Goal: Task Accomplishment & Management: Use online tool/utility

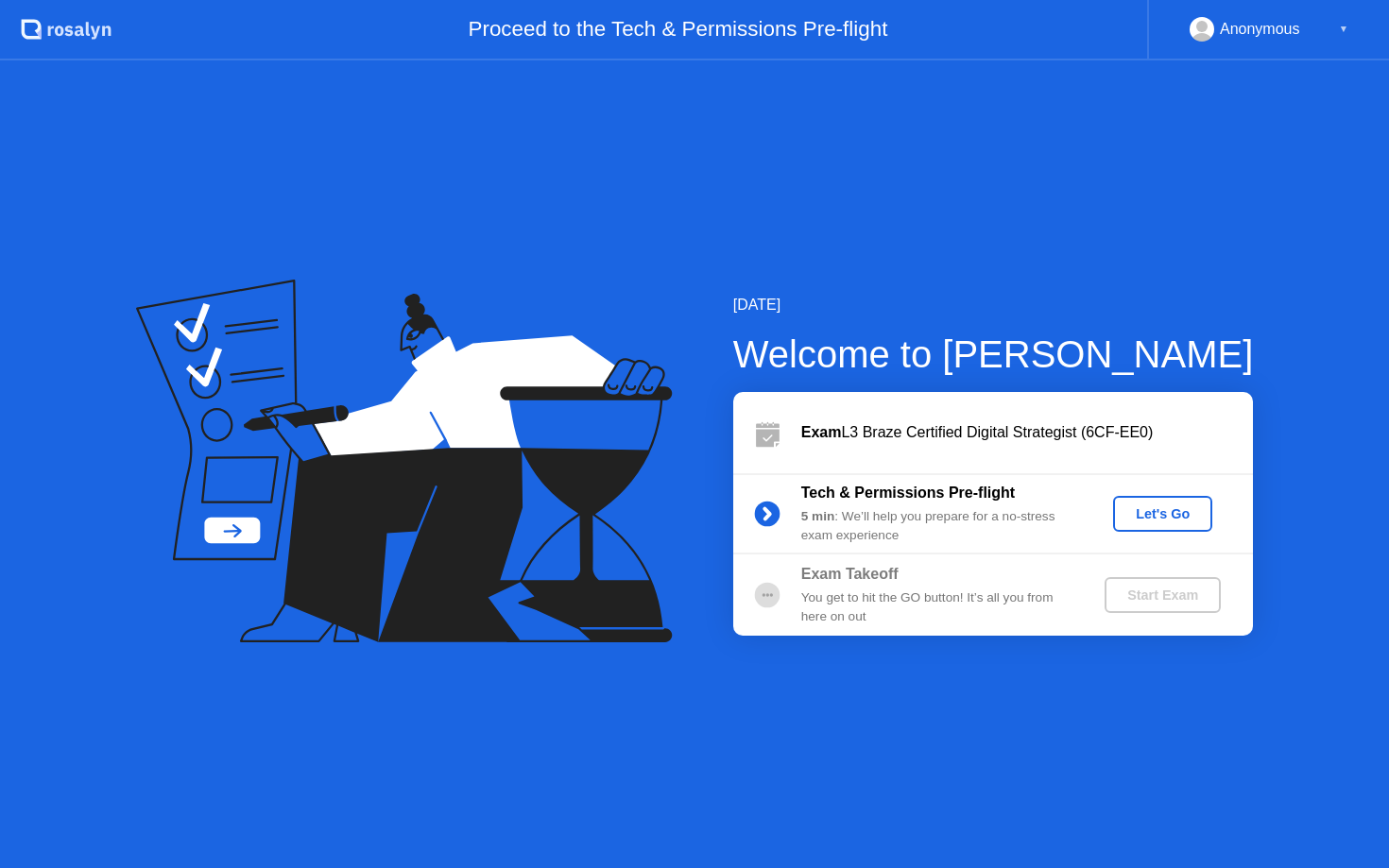
click at [1155, 514] on div "Let's Go" at bounding box center [1163, 514] width 84 height 15
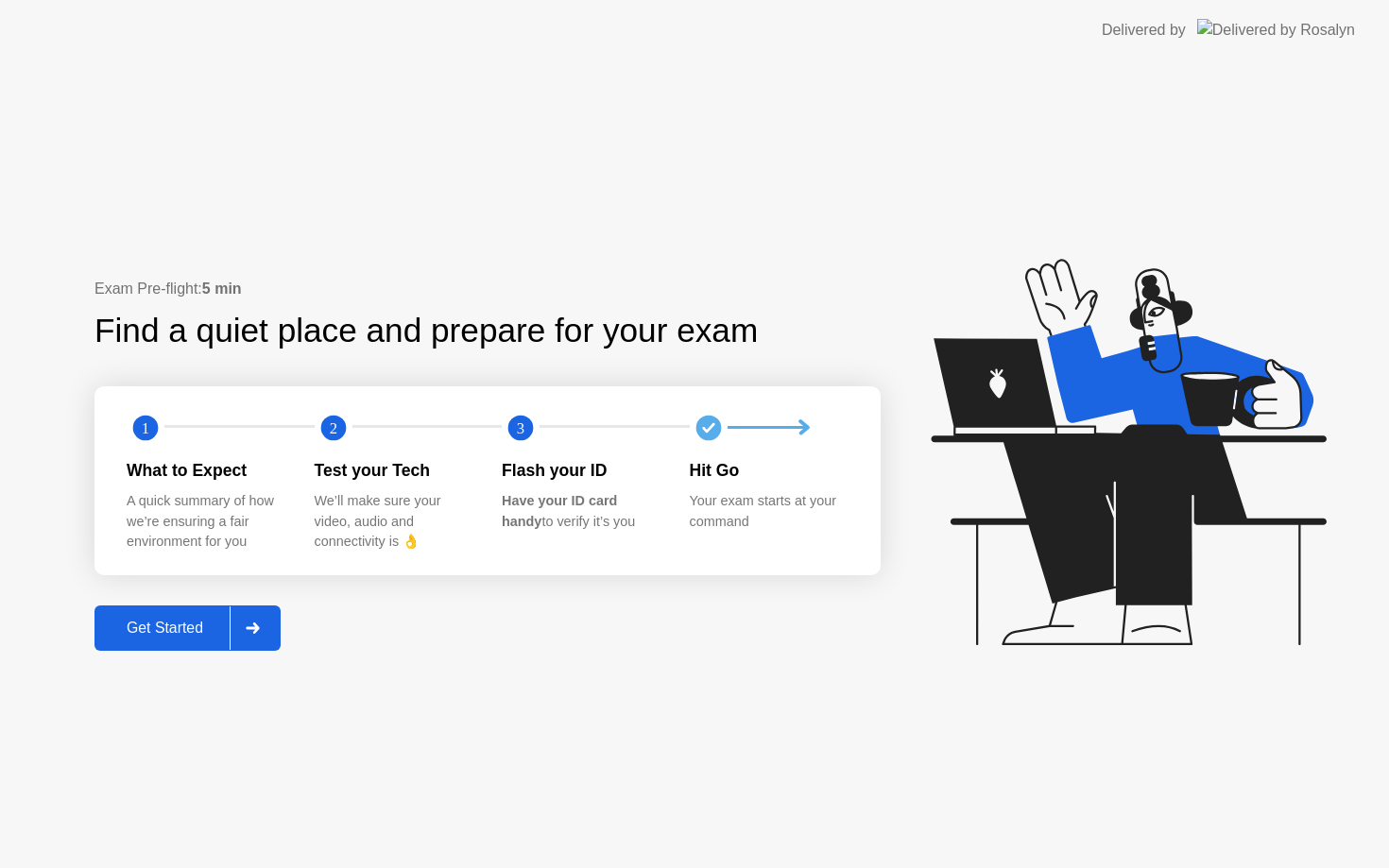
click at [169, 625] on div "Get Started" at bounding box center [164, 628] width 129 height 17
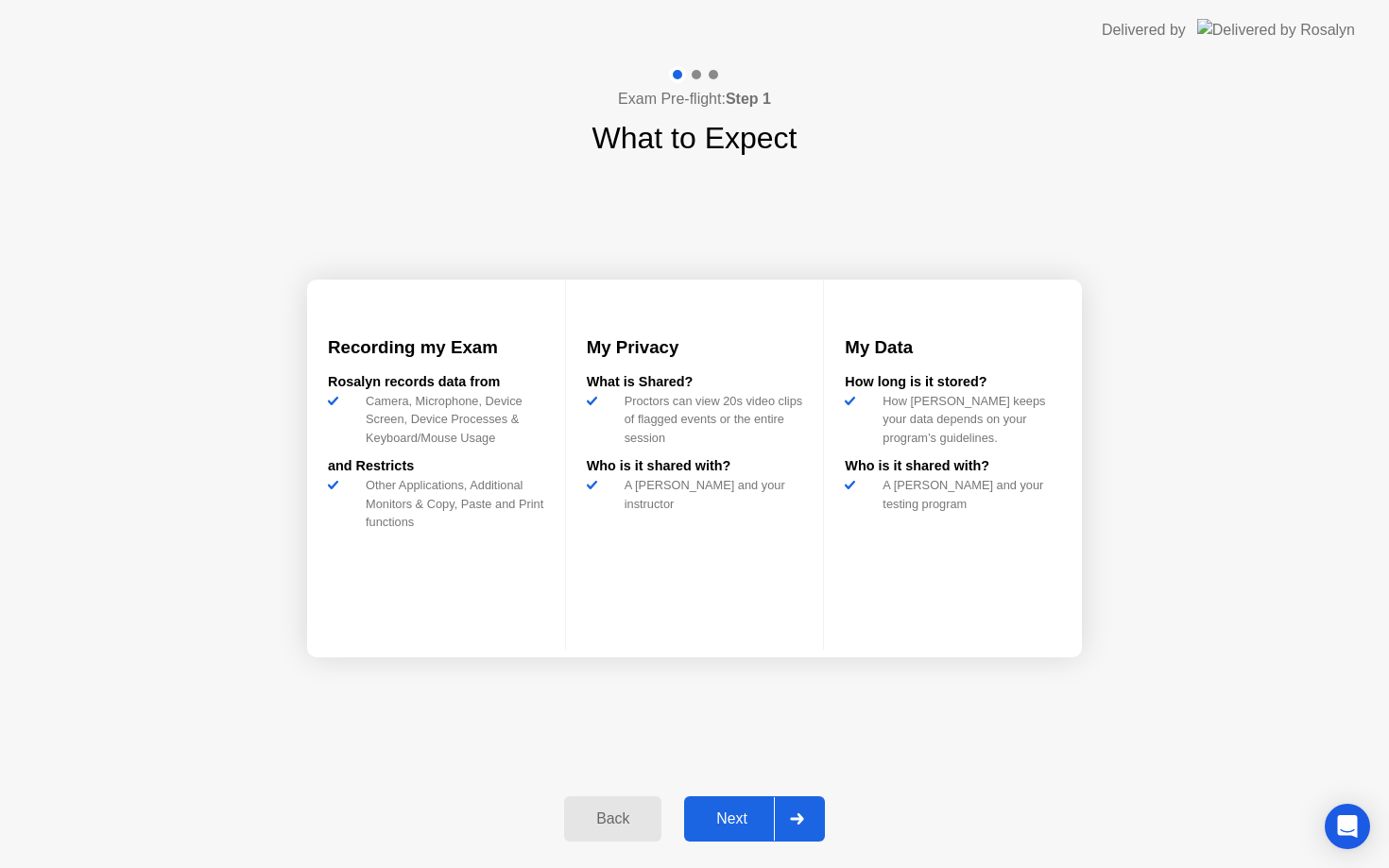
click at [732, 812] on div "Next" at bounding box center [732, 819] width 84 height 17
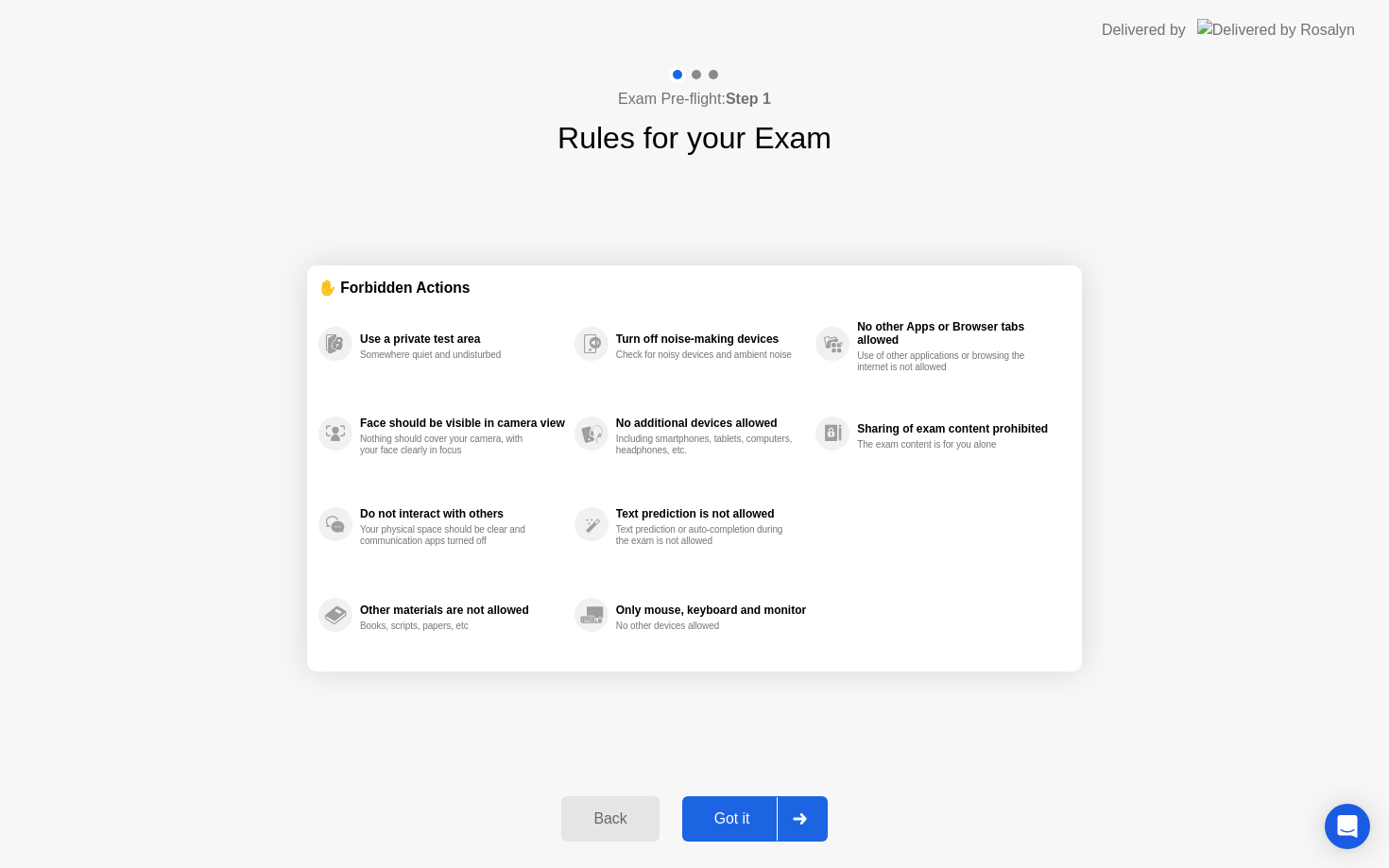
click at [732, 812] on div "Got it" at bounding box center [732, 819] width 89 height 17
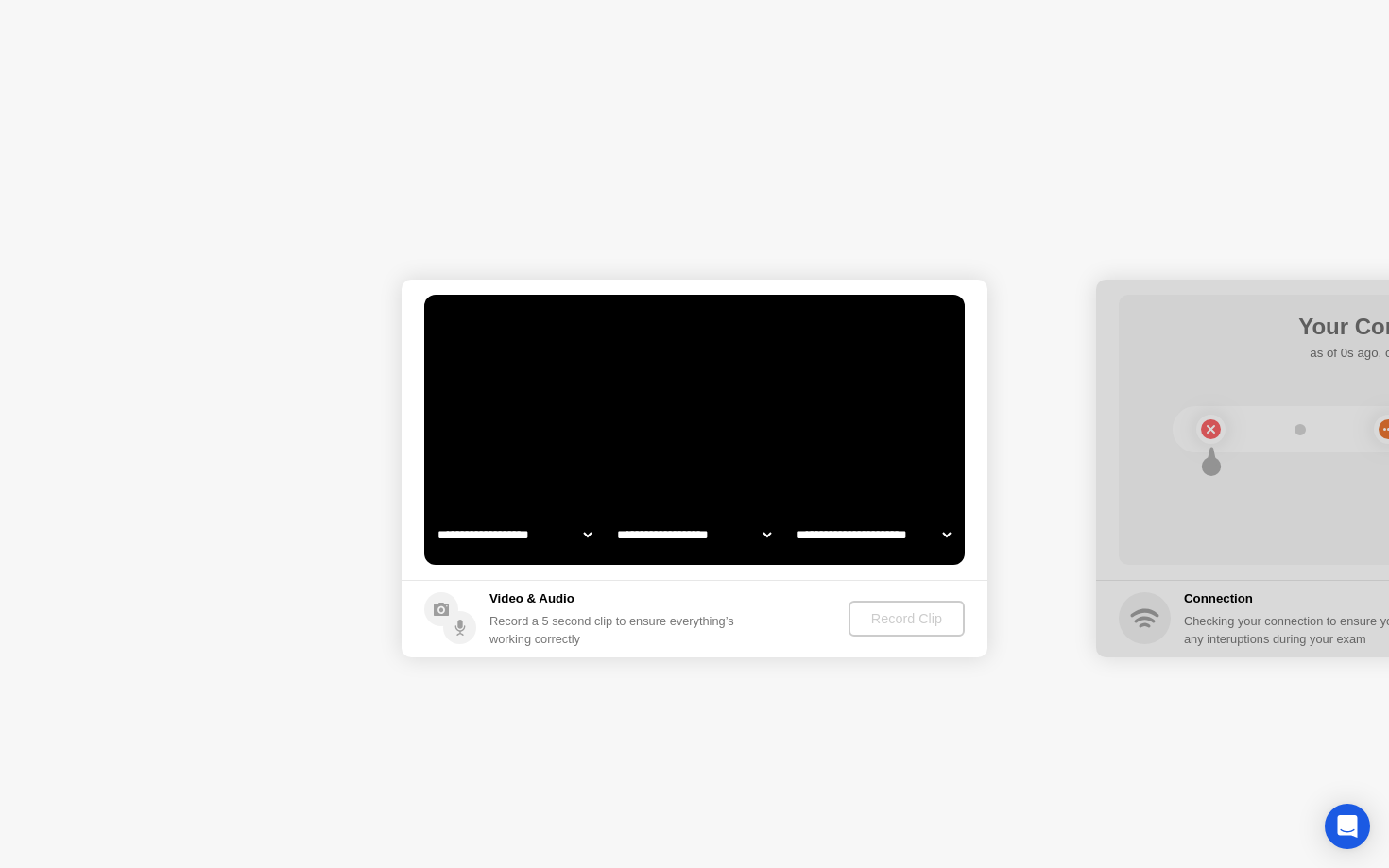
select select "**********"
select select "*******"
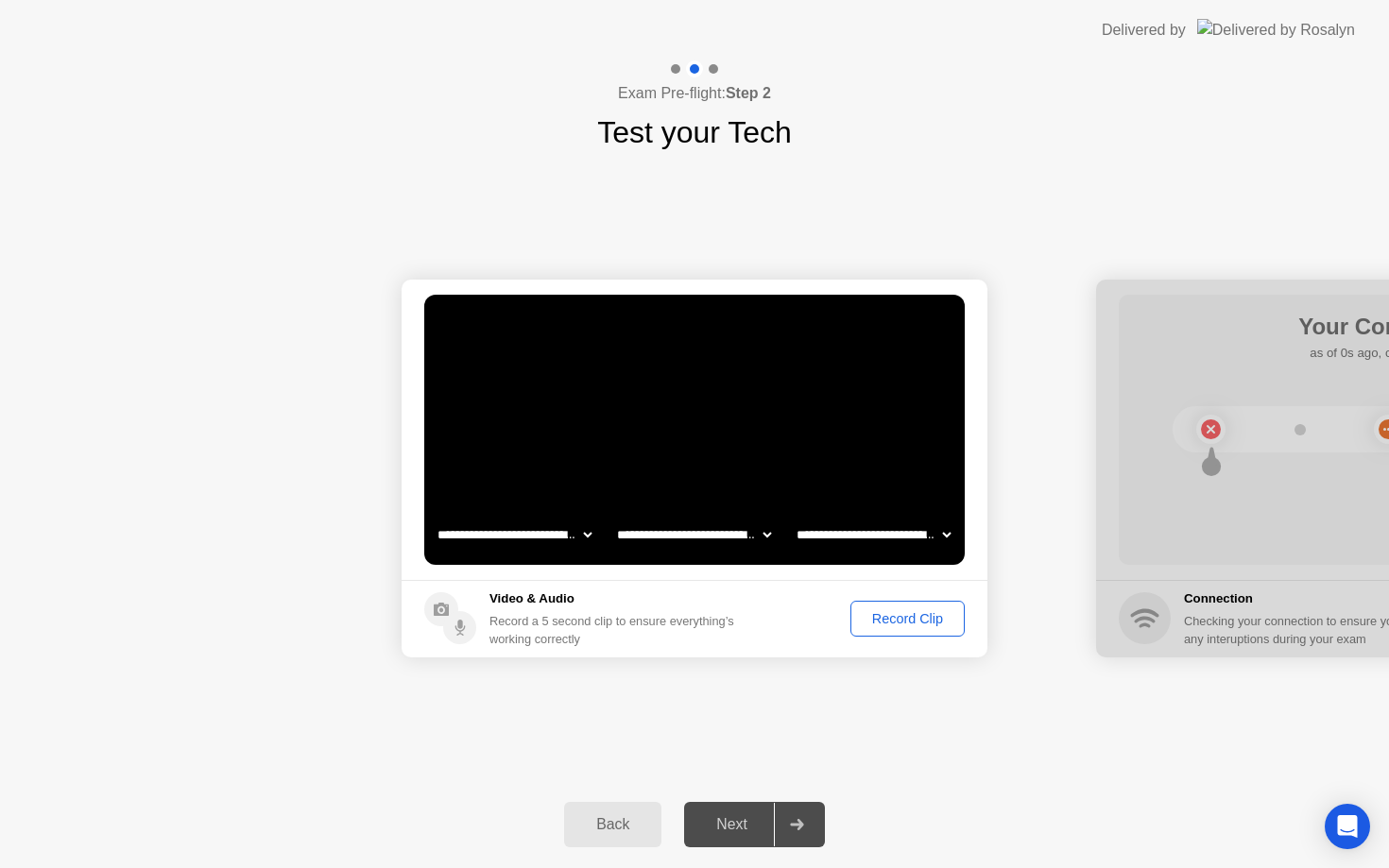
click at [885, 613] on div "Record Clip" at bounding box center [908, 619] width 101 height 15
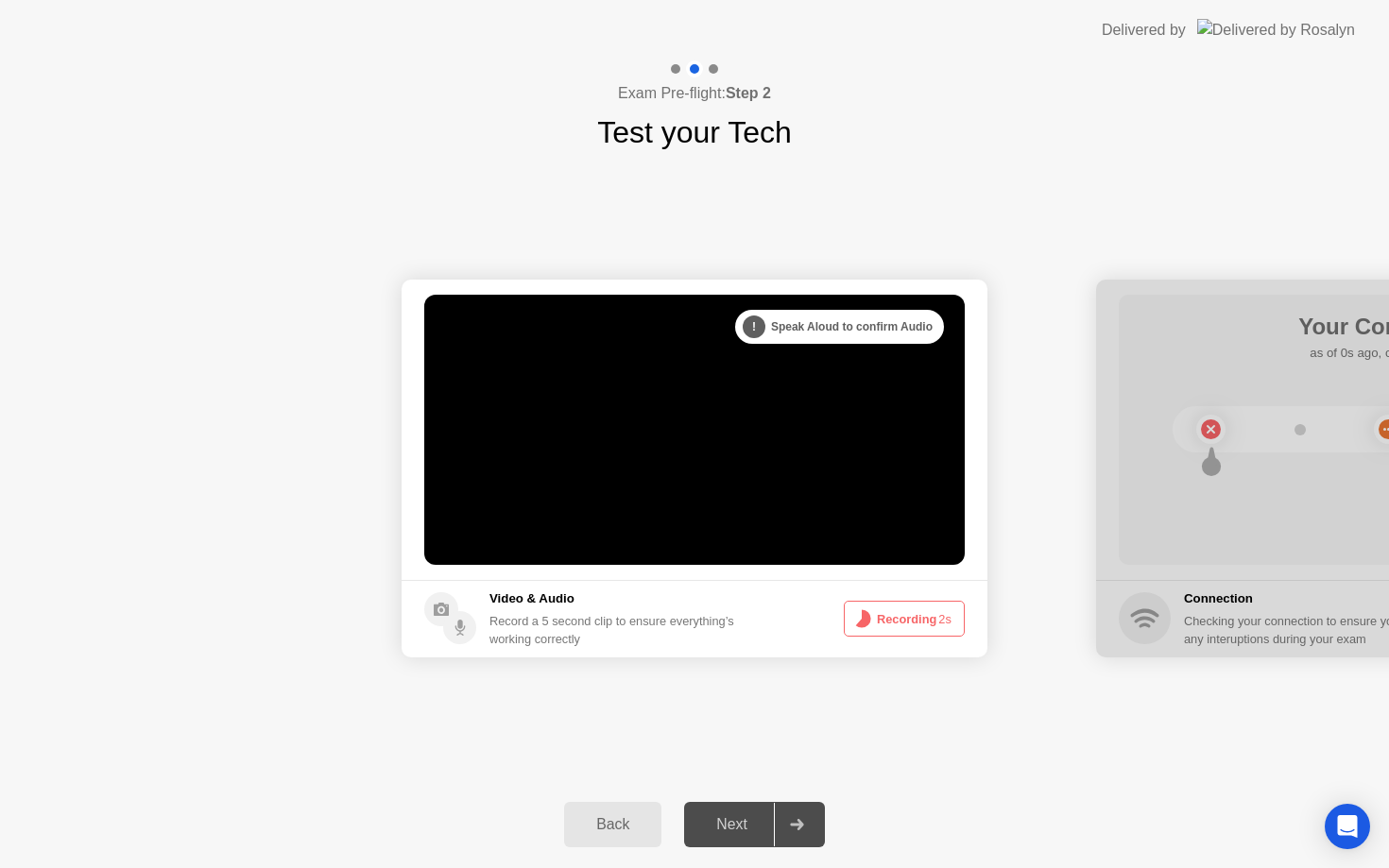
click at [886, 625] on button "Recording 2s" at bounding box center [904, 619] width 121 height 36
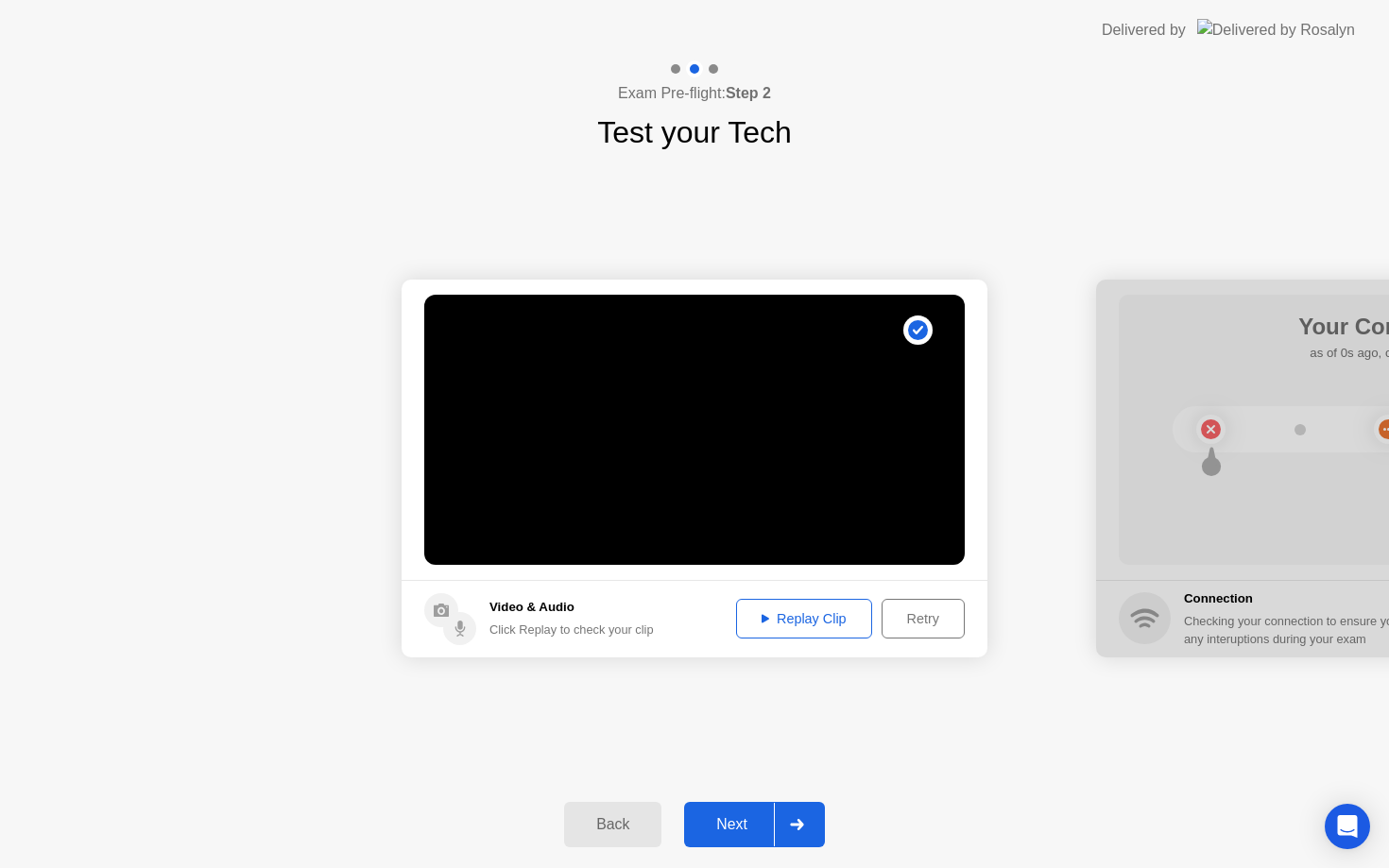
click at [759, 839] on button "Next" at bounding box center [754, 824] width 140 height 45
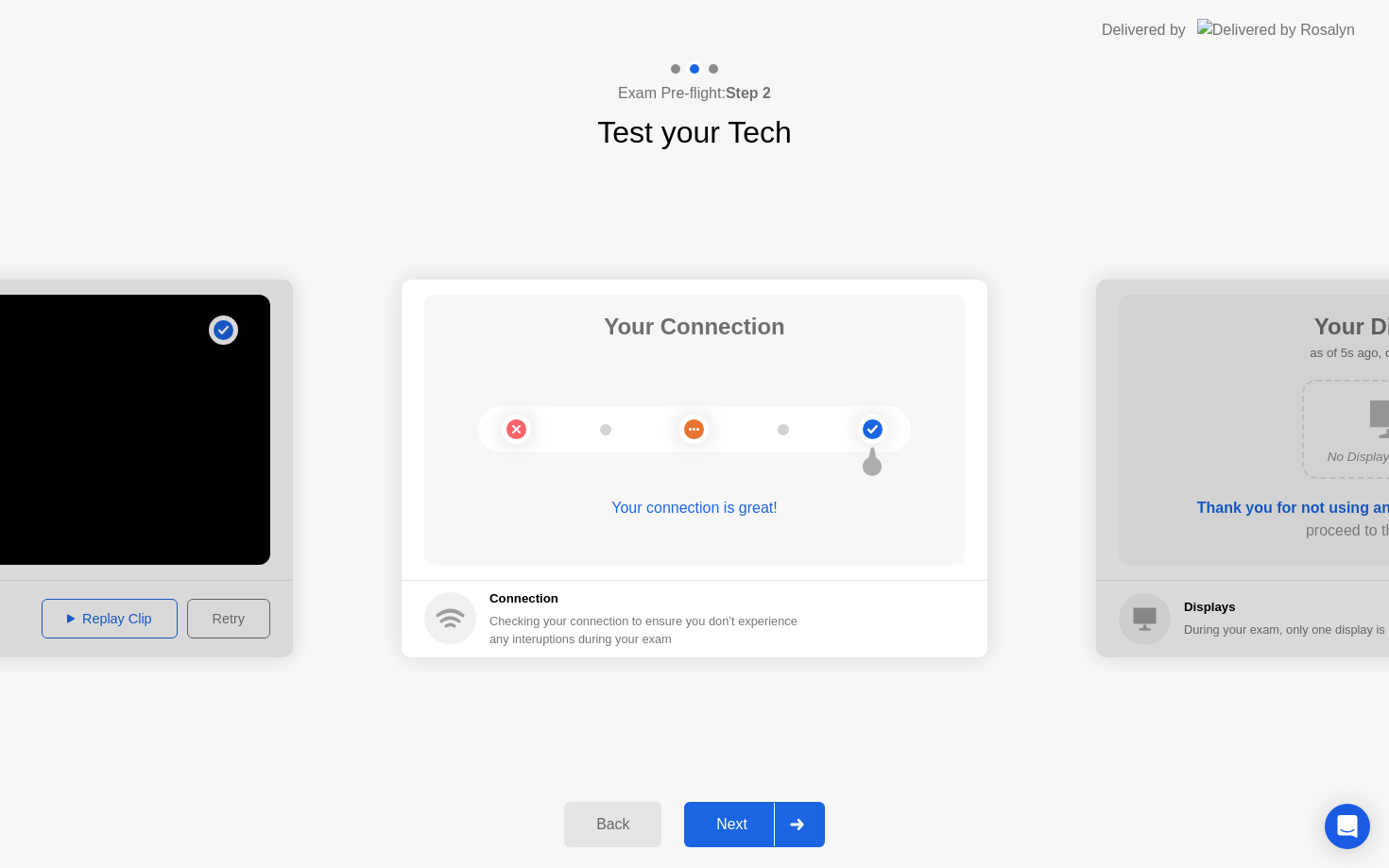
click at [760, 822] on div "Next" at bounding box center [732, 825] width 84 height 17
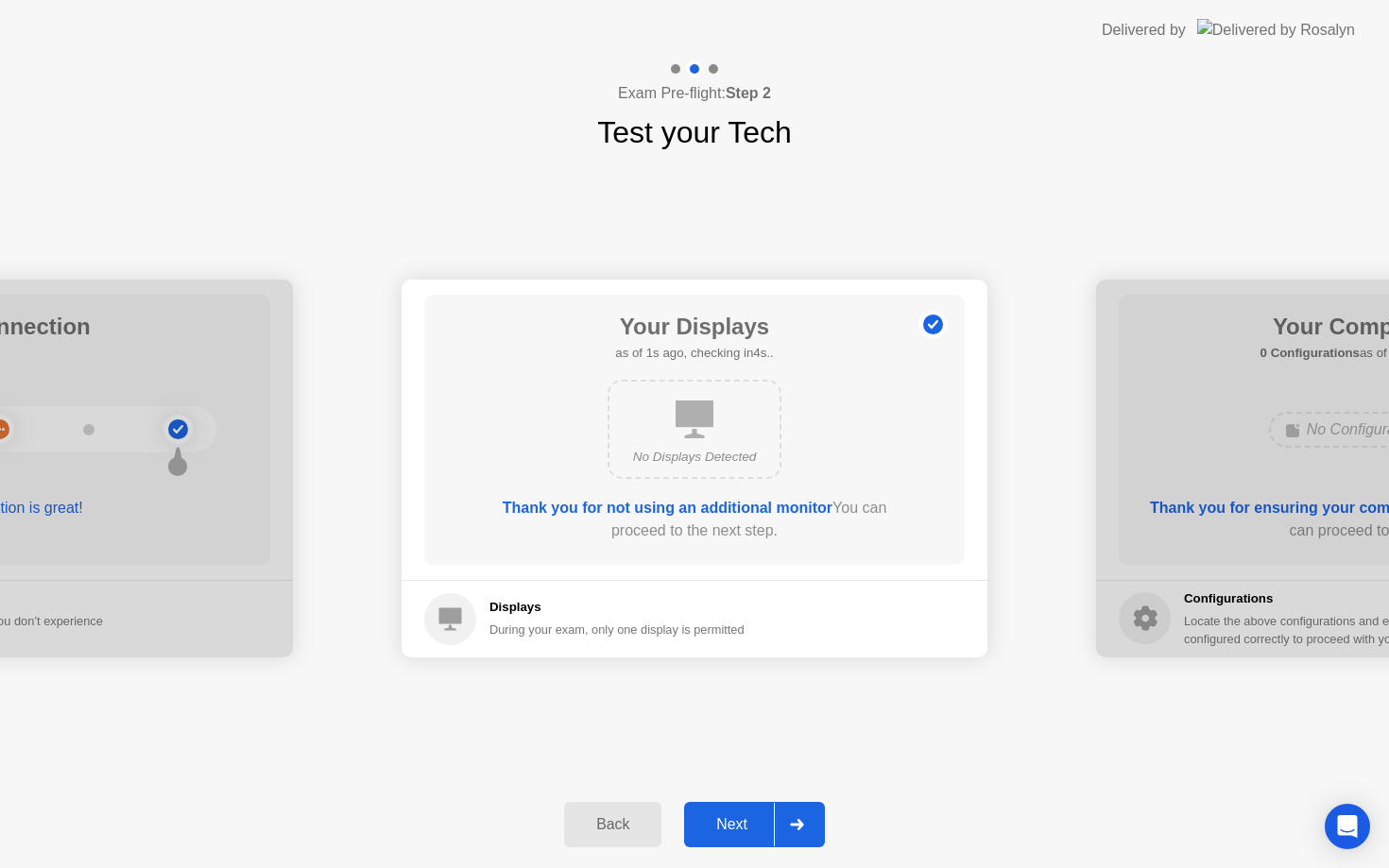
click at [742, 822] on div "Next" at bounding box center [732, 825] width 84 height 17
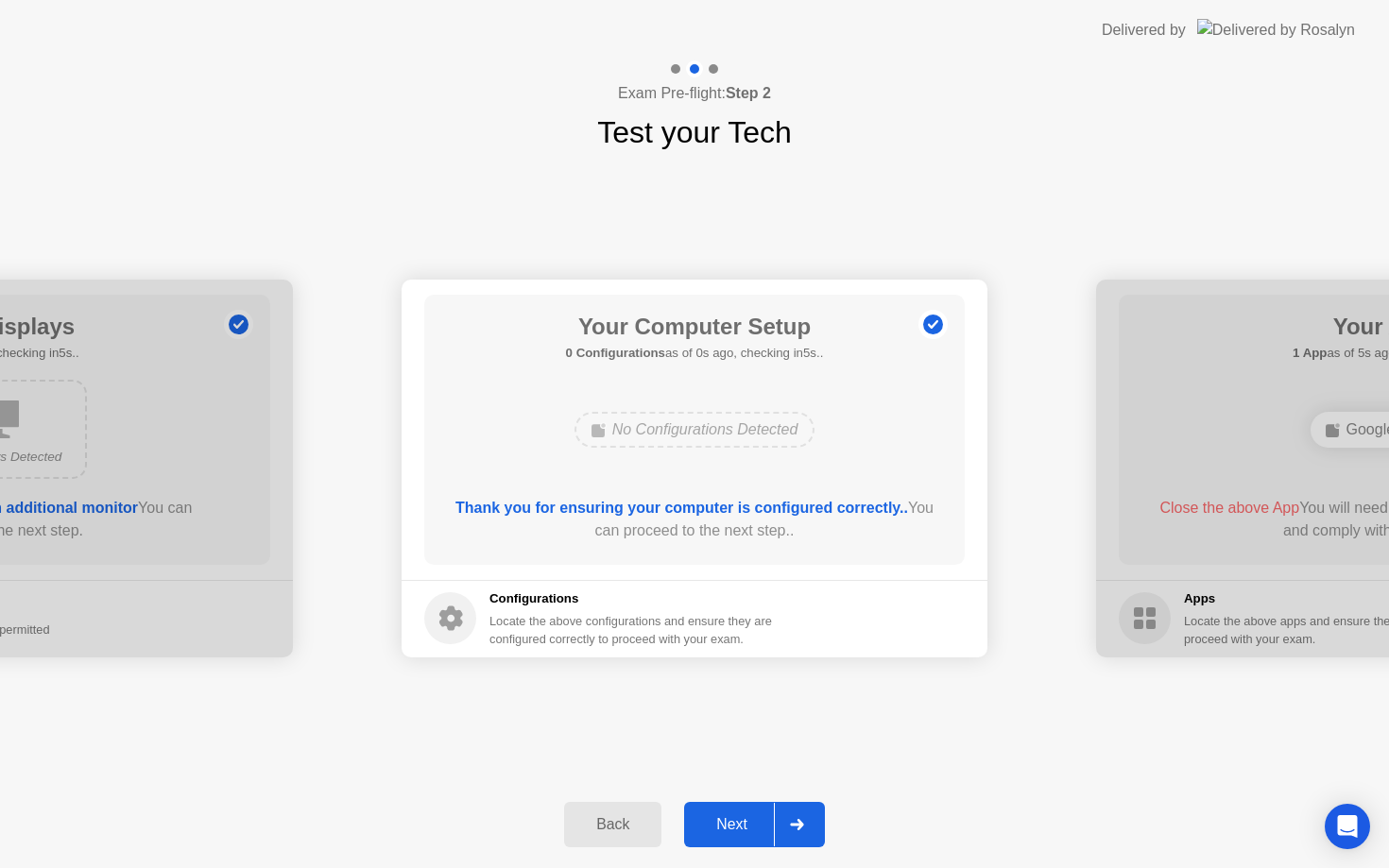
click at [742, 822] on div "Next" at bounding box center [732, 825] width 84 height 17
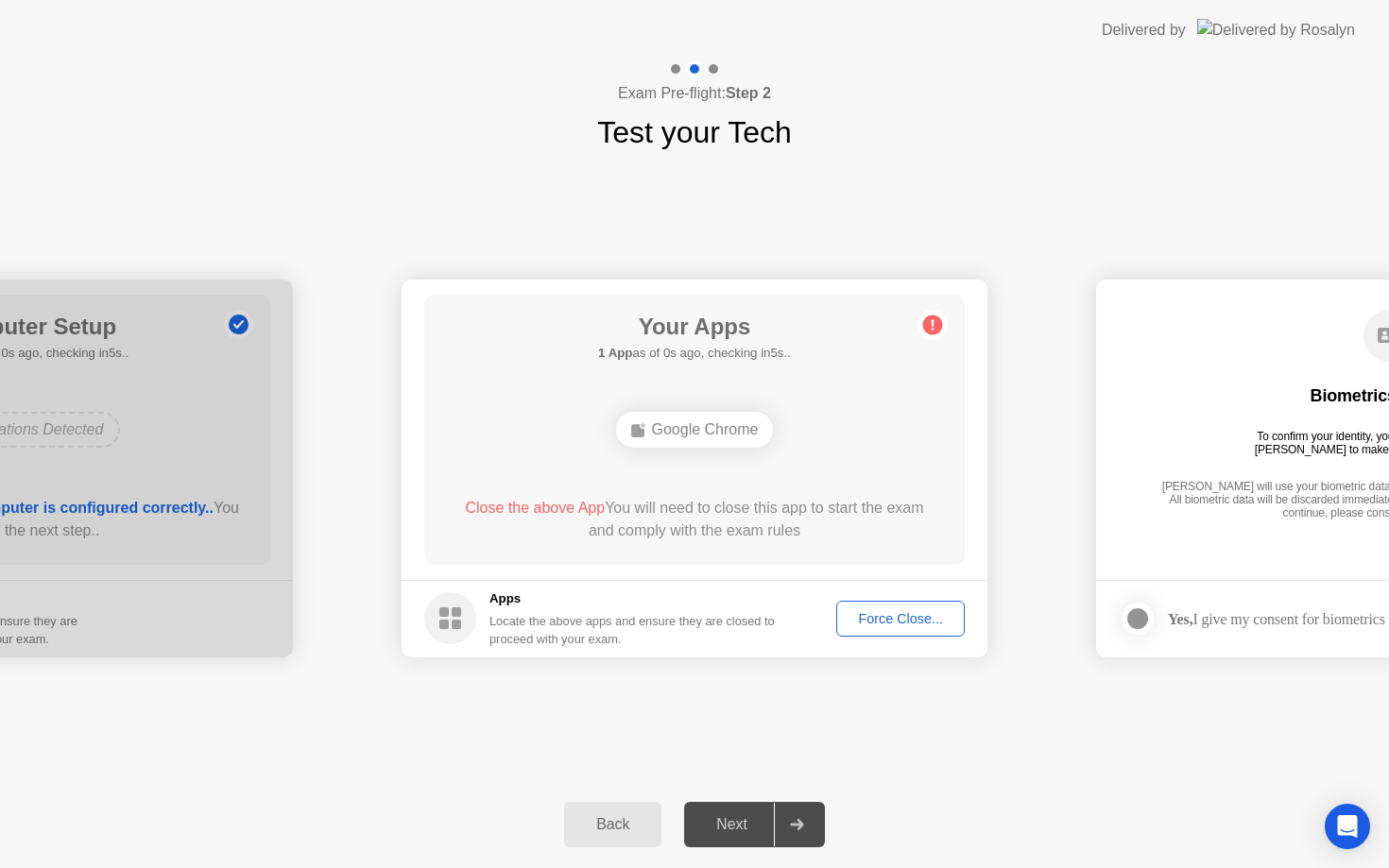
click at [922, 625] on div "Force Close..." at bounding box center [900, 619] width 116 height 15
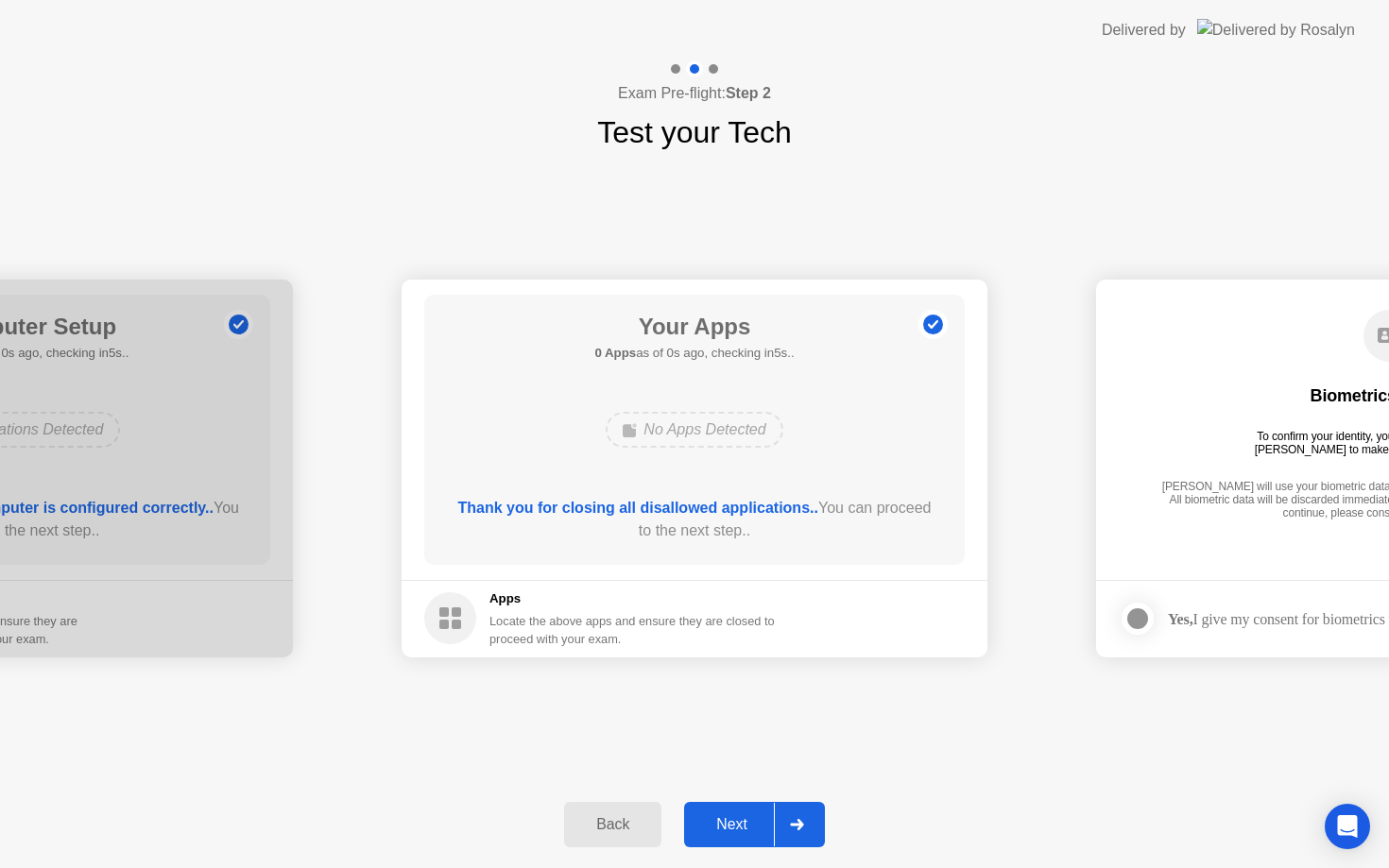
click at [752, 824] on div "Next" at bounding box center [732, 825] width 84 height 17
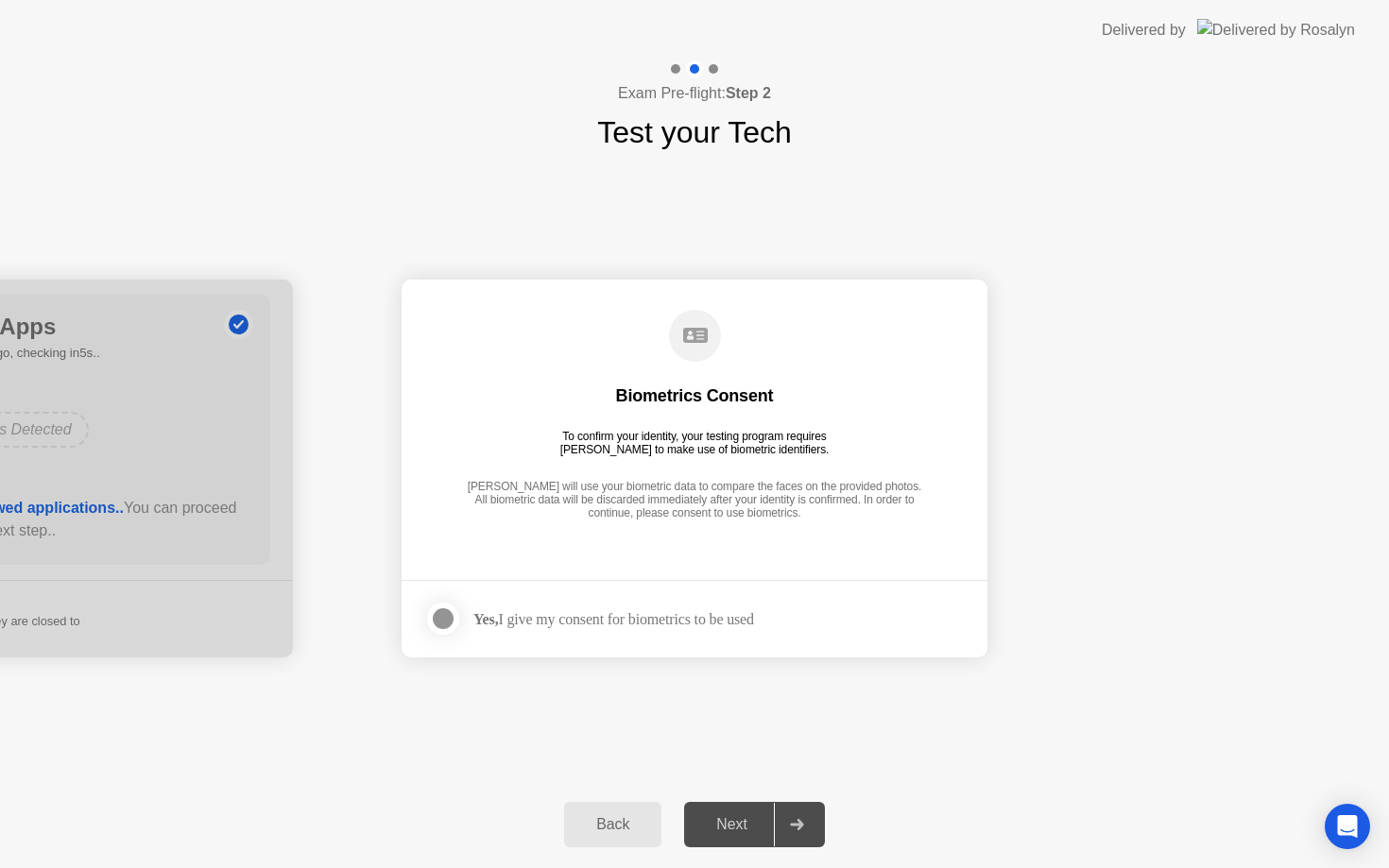
click at [752, 824] on div "Next" at bounding box center [732, 825] width 84 height 17
click at [440, 607] on div at bounding box center [443, 619] width 23 height 23
click at [740, 836] on button "Next" at bounding box center [754, 824] width 140 height 45
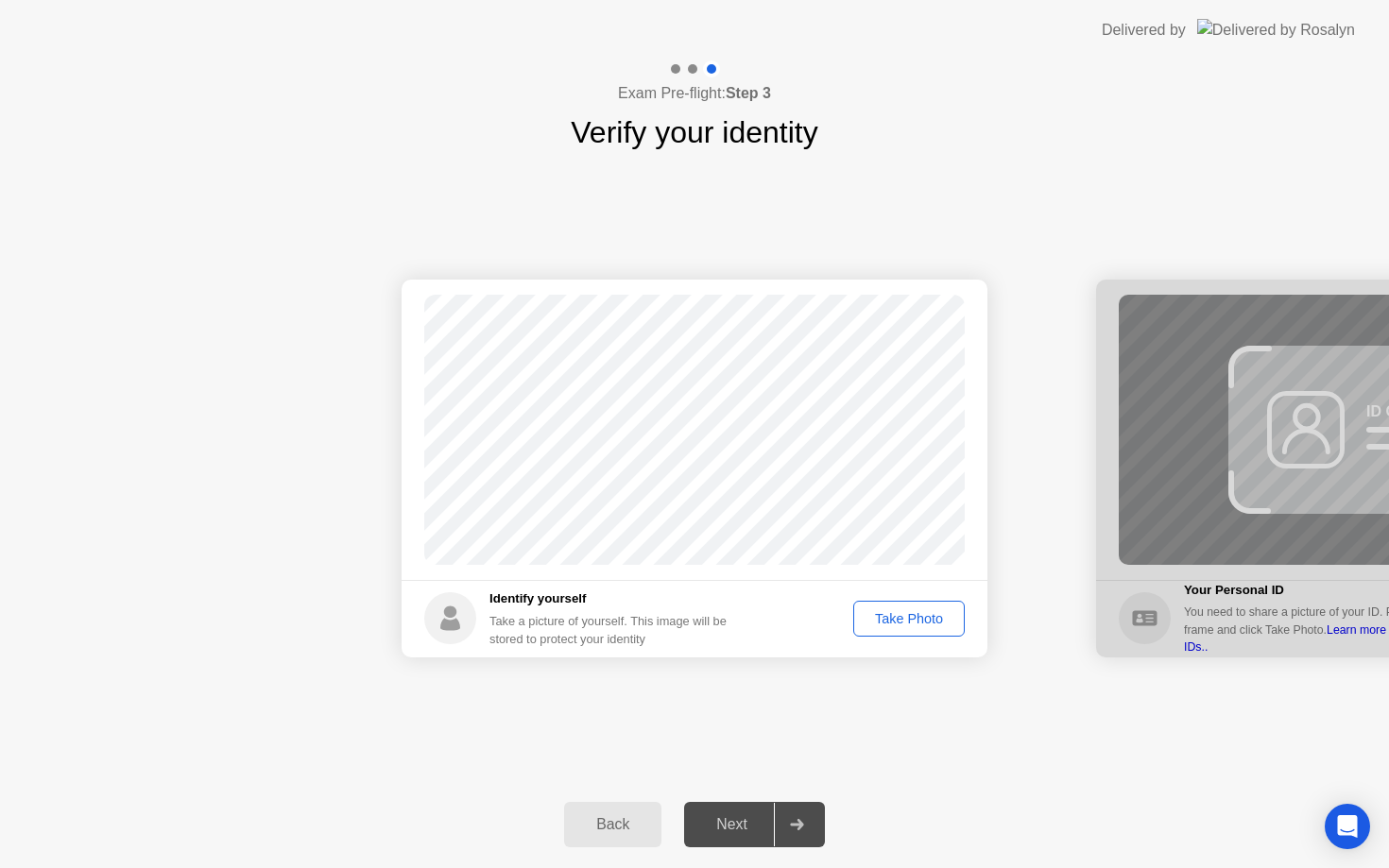
click at [902, 626] on div "Take Photo" at bounding box center [908, 619] width 98 height 15
click at [728, 816] on div "Next" at bounding box center [732, 825] width 84 height 17
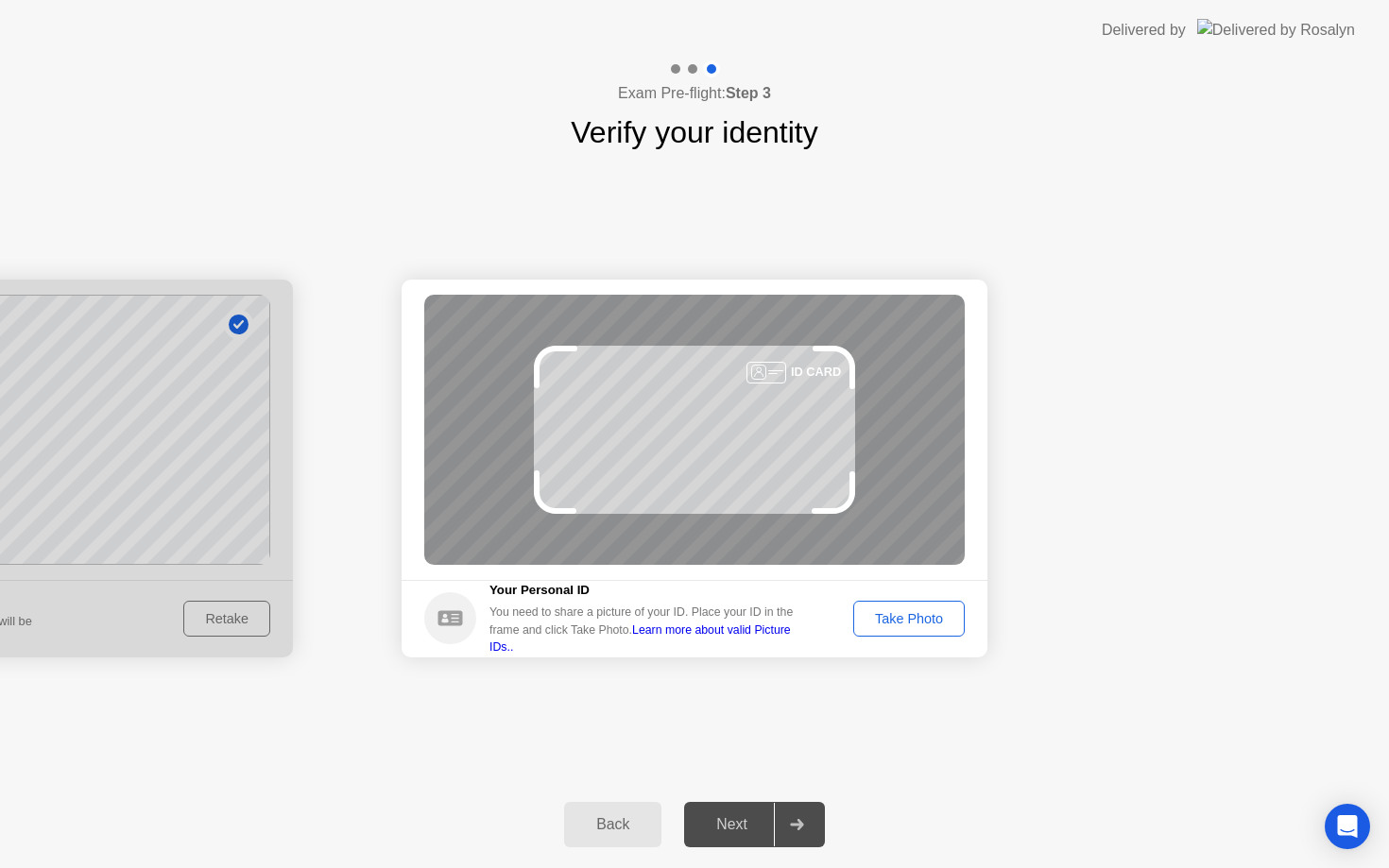
click at [892, 618] on div "Take Photo" at bounding box center [908, 619] width 98 height 15
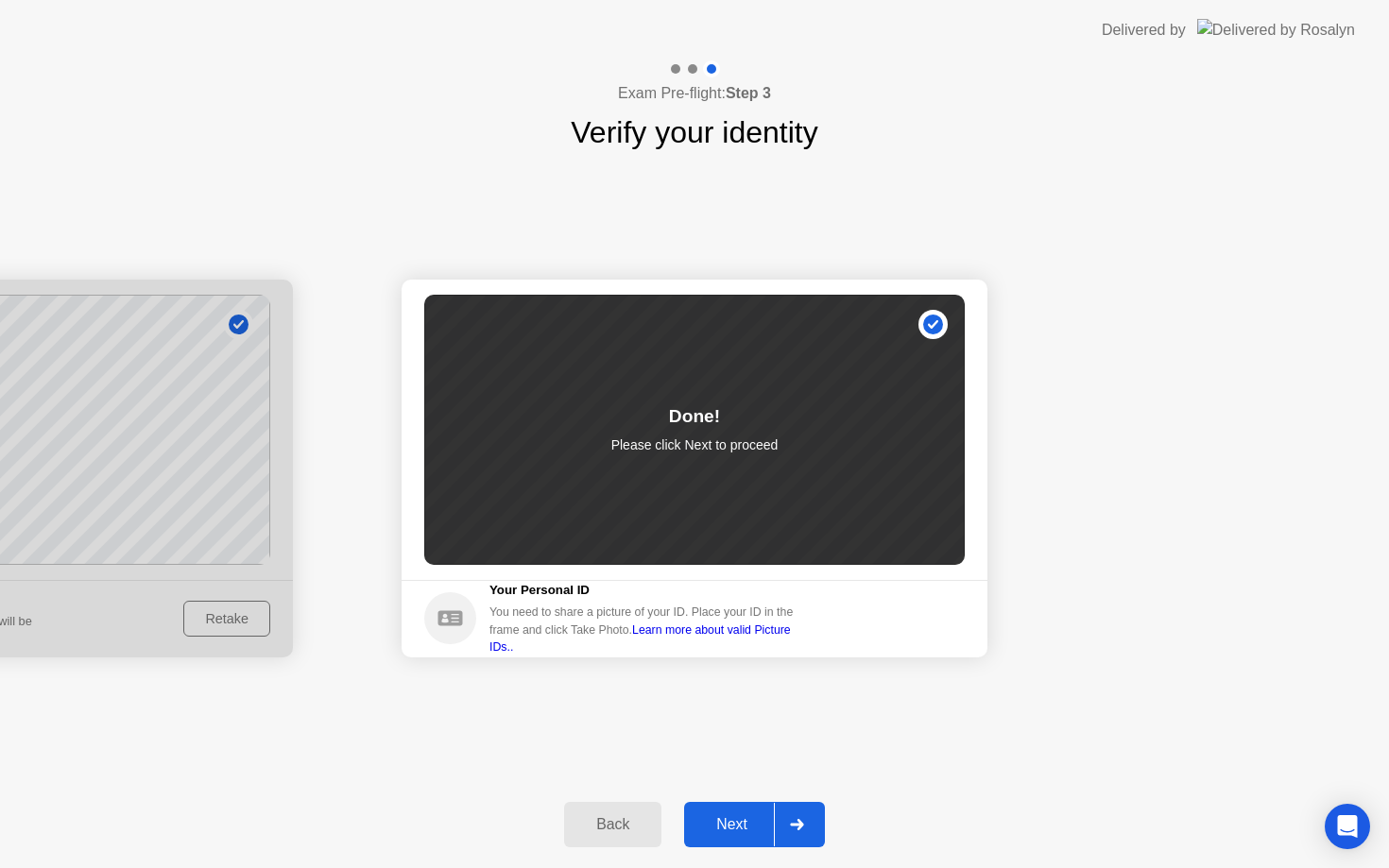
click at [694, 828] on div "Next" at bounding box center [732, 825] width 84 height 17
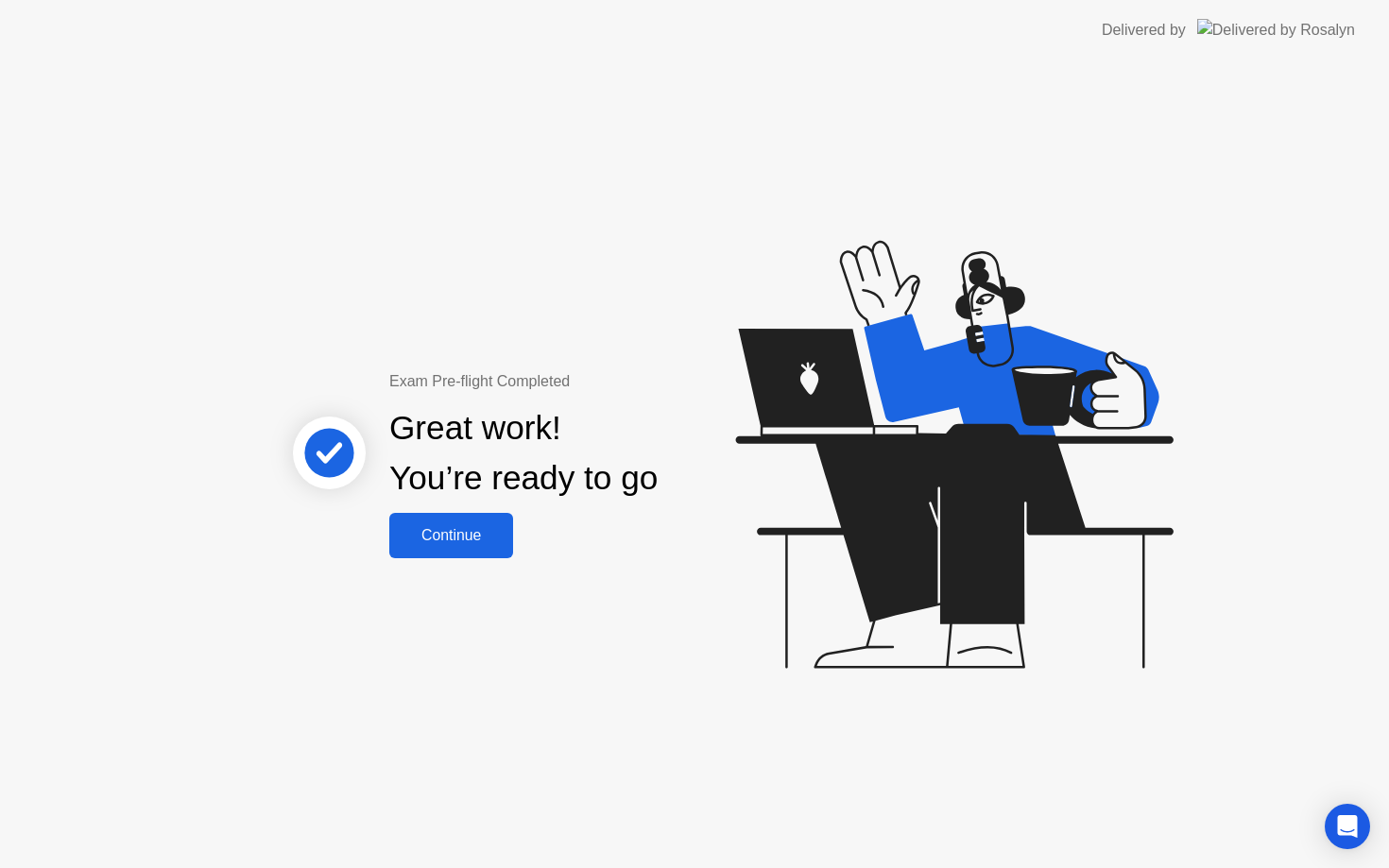
click at [482, 553] on button "Continue" at bounding box center [451, 535] width 124 height 45
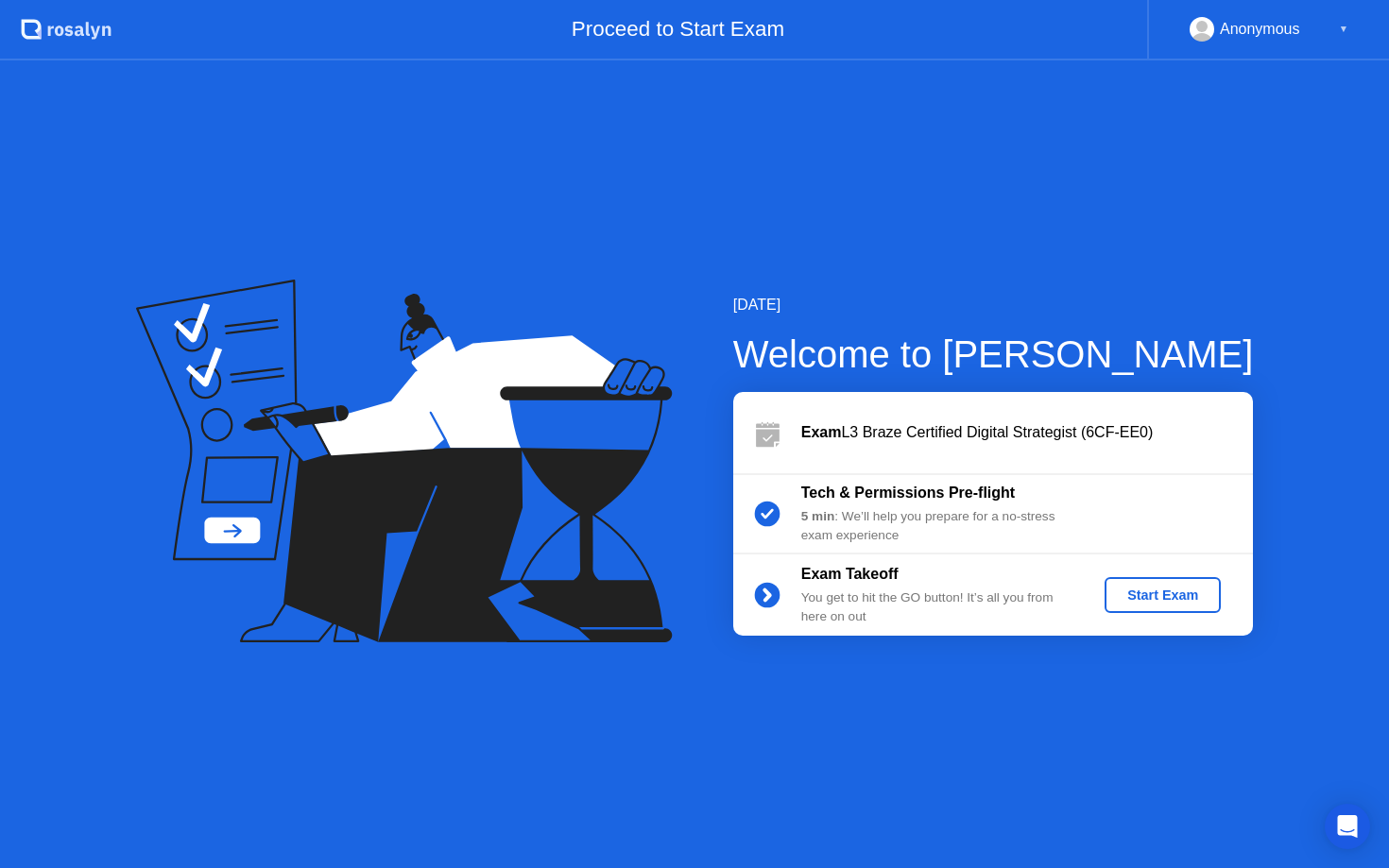
click at [1128, 596] on div "Start Exam" at bounding box center [1163, 595] width 101 height 15
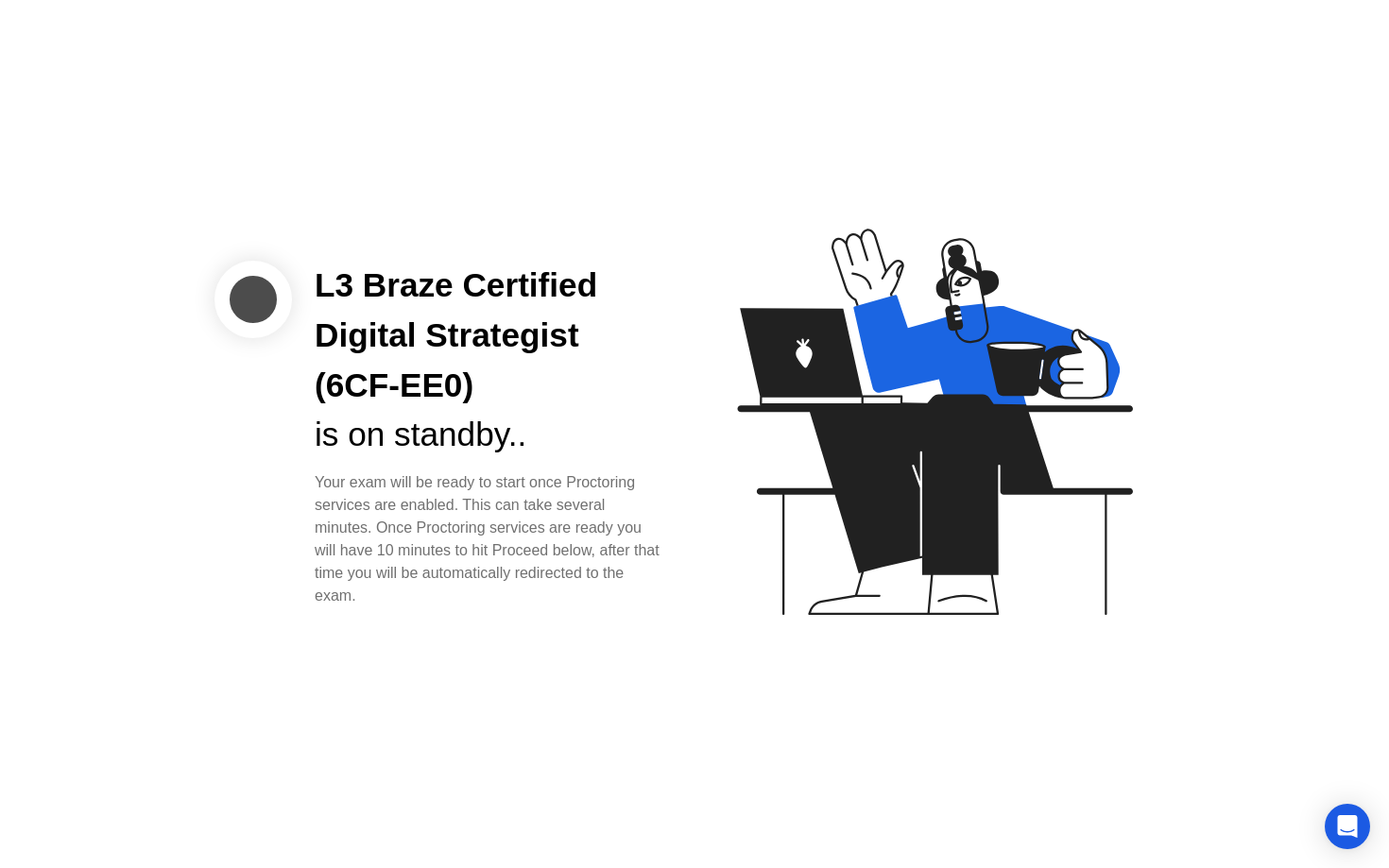
click at [707, 752] on div "L3 Braze Certified Digital Strategist (6CF-EE0) is on standby.. Your exam will …" at bounding box center [694, 434] width 1389 height 868
click at [625, 642] on div "L3 Braze Certified Digital Strategist (6CF-EE0) is on standby.. Your exam will …" at bounding box center [694, 434] width 1389 height 868
click at [630, 625] on div "L3 Braze Certified Digital Strategist (6CF-EE0) is on standby.. Your exam will …" at bounding box center [694, 434] width 1389 height 868
click at [507, 602] on div "Your exam will be ready to start once Proctoring services are enabled. This can…" at bounding box center [489, 540] width 350 height 136
click at [625, 546] on div "Your exam will be ready to start once Proctoring services are enabled. This can…" at bounding box center [489, 540] width 350 height 136
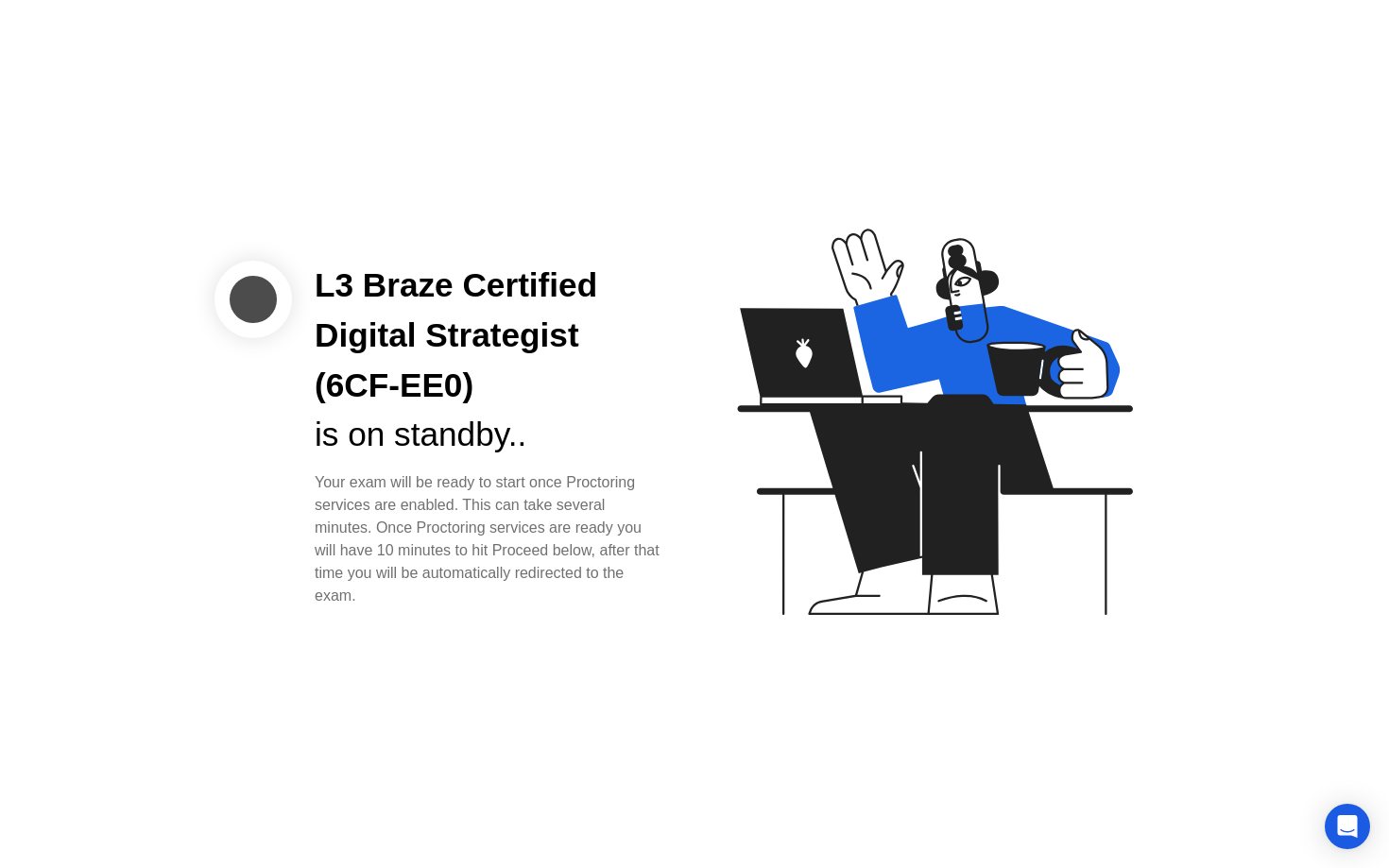
click at [716, 538] on icon at bounding box center [930, 431] width 487 height 483
click at [619, 635] on div "L3 Braze Certified Digital Strategist (6CF-EE0) is on standby.. Your exam will …" at bounding box center [694, 434] width 1389 height 868
click at [538, 481] on div "Your exam will be ready to start once Proctoring services are enabled. This can…" at bounding box center [489, 540] width 350 height 136
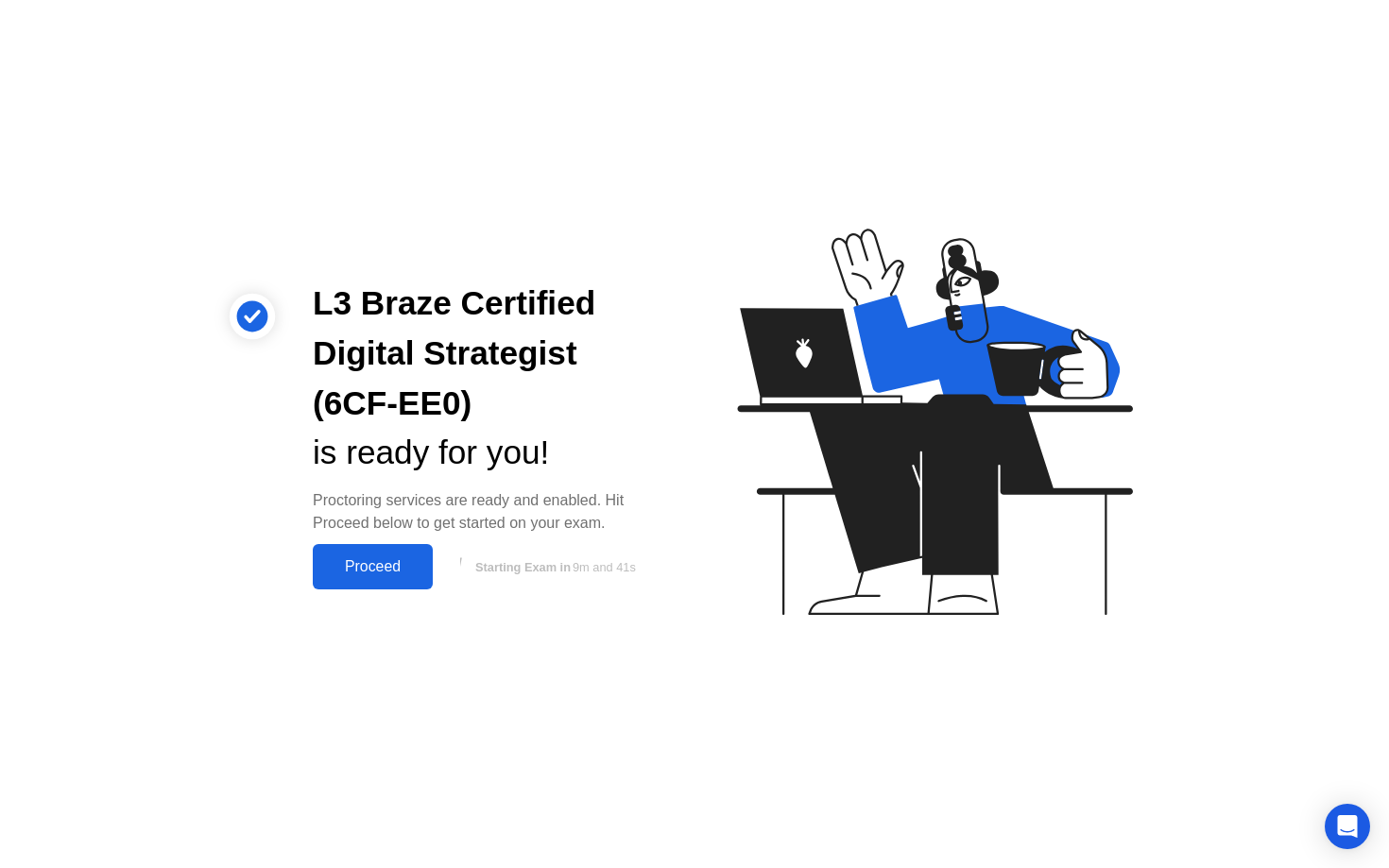
click at [368, 575] on div "Proceed" at bounding box center [373, 567] width 109 height 17
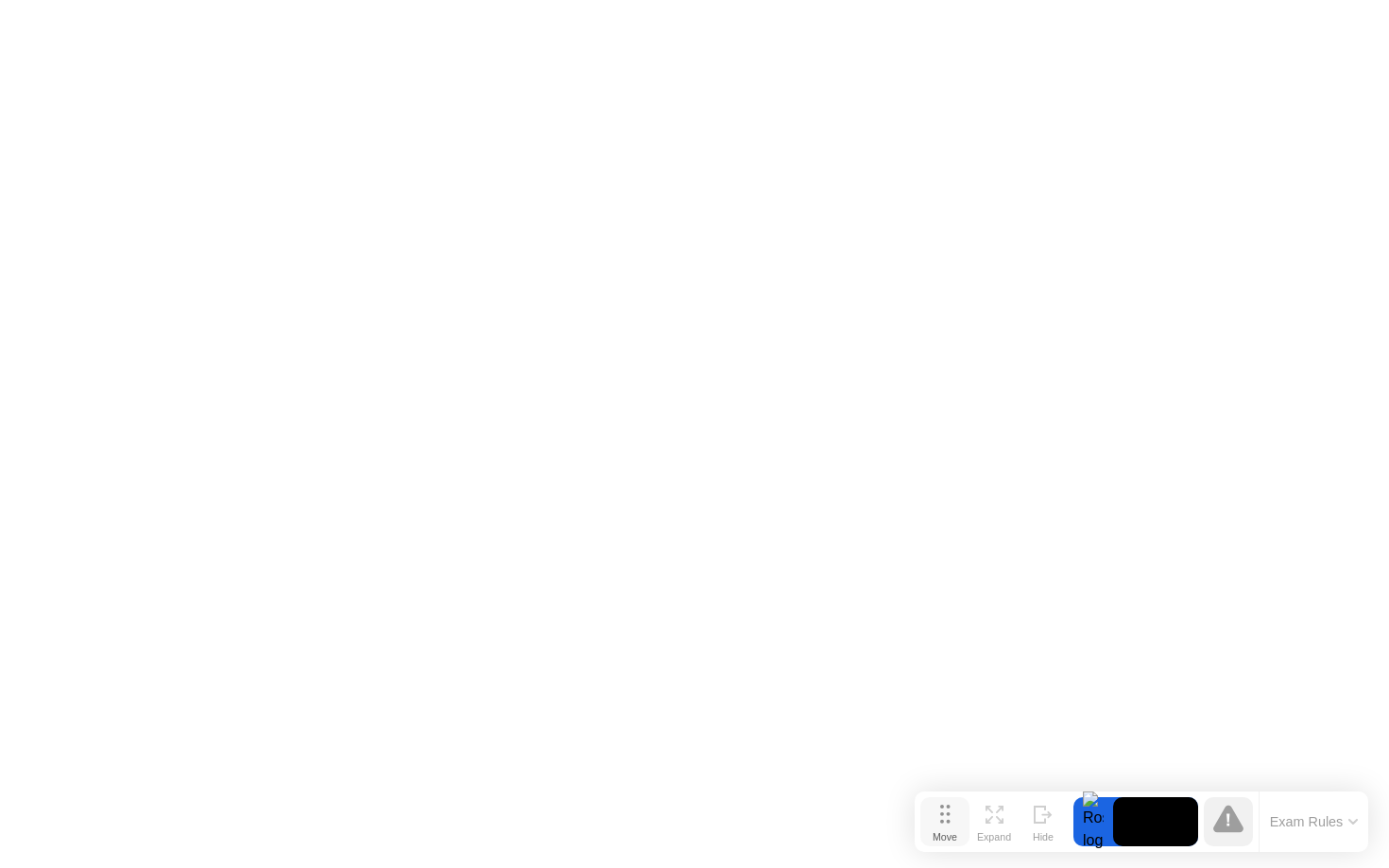
drag, startPoint x: 484, startPoint y: 833, endPoint x: 903, endPoint y: 812, distance: 419.5
click at [920, 813] on button "Move" at bounding box center [944, 821] width 49 height 49
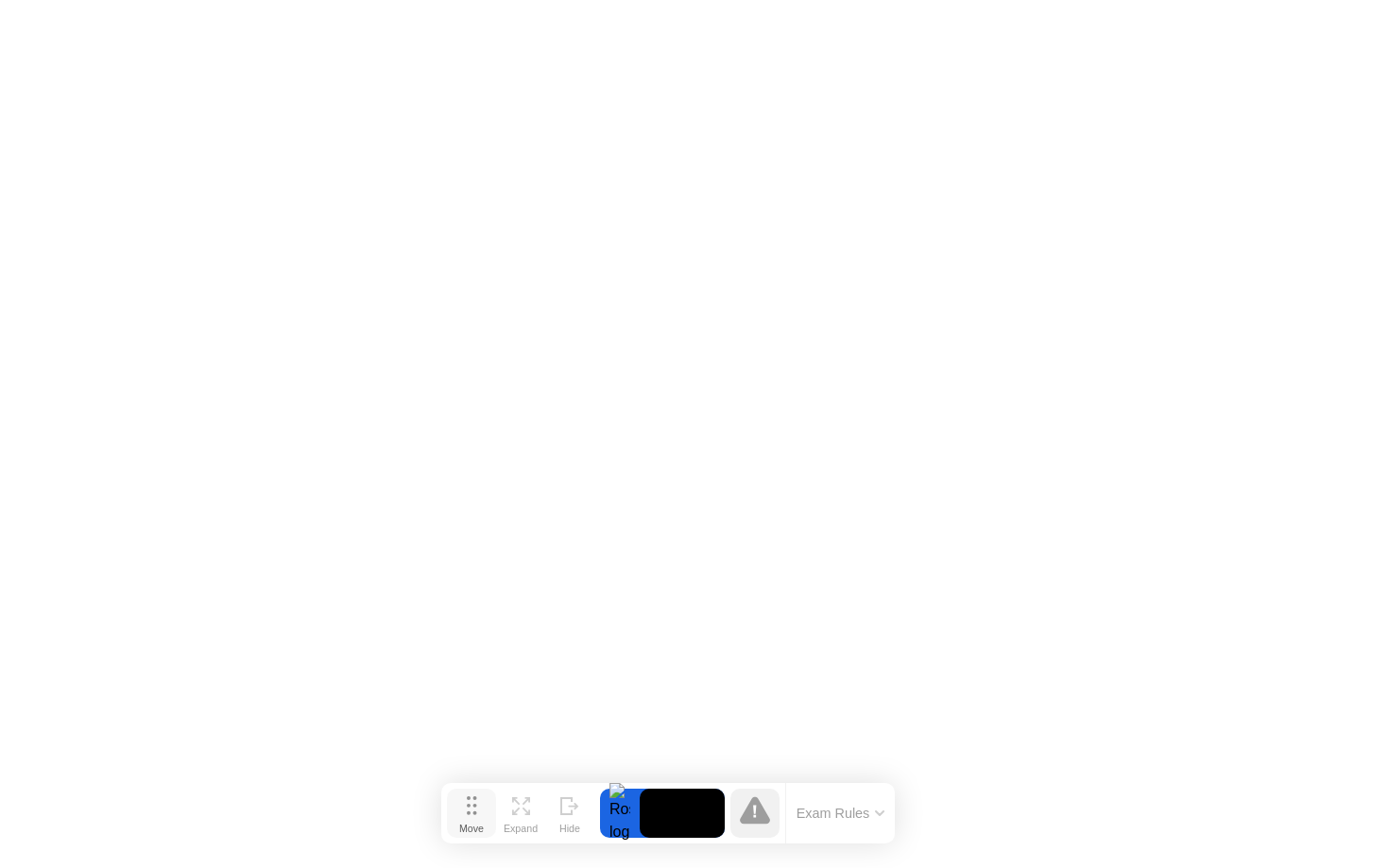
drag, startPoint x: 924, startPoint y: 825, endPoint x: 473, endPoint y: 821, distance: 451.0
click at [473, 822] on div "Move" at bounding box center [472, 828] width 25 height 11
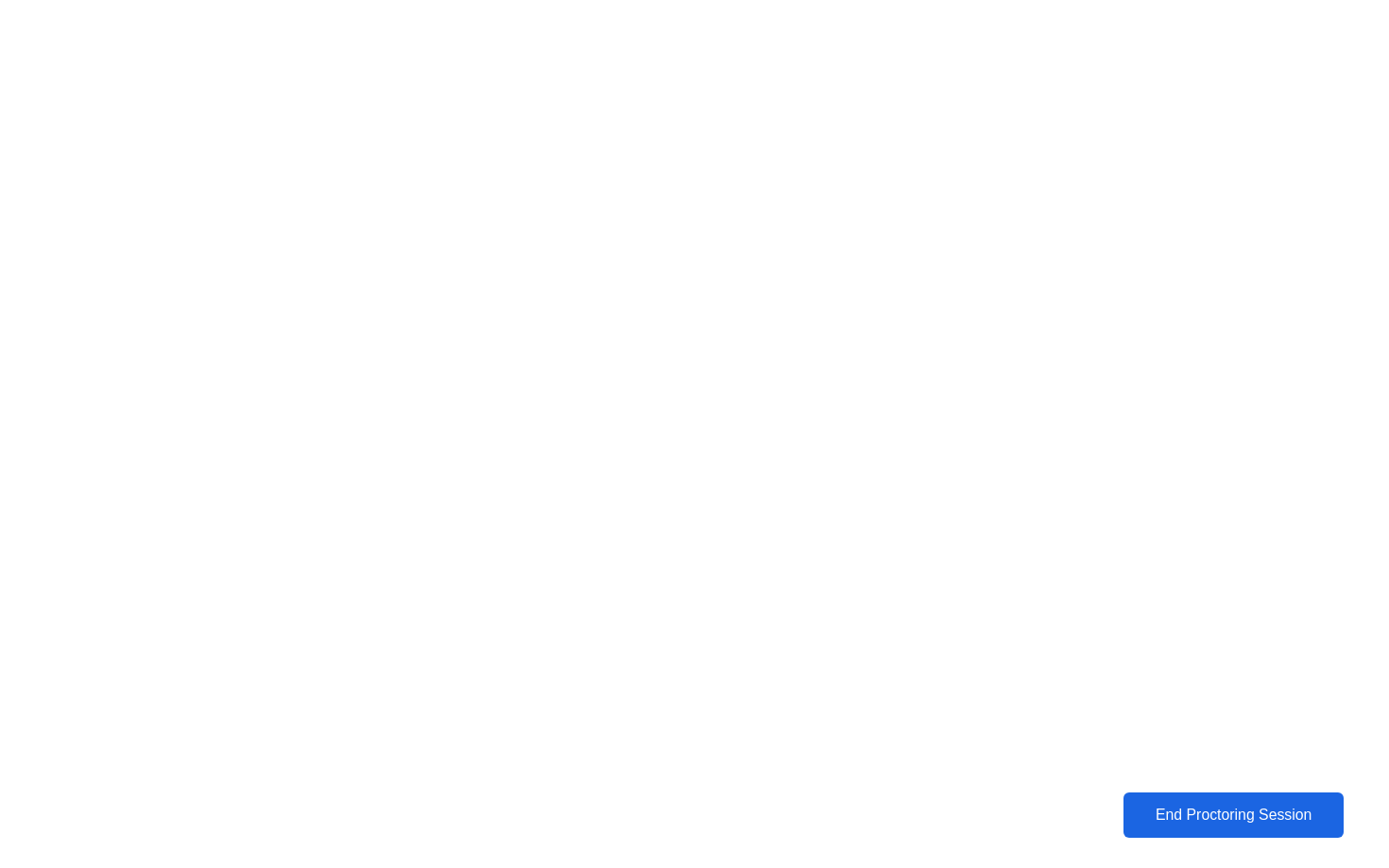
click at [1183, 814] on div "End Proctoring Session" at bounding box center [1234, 815] width 210 height 17
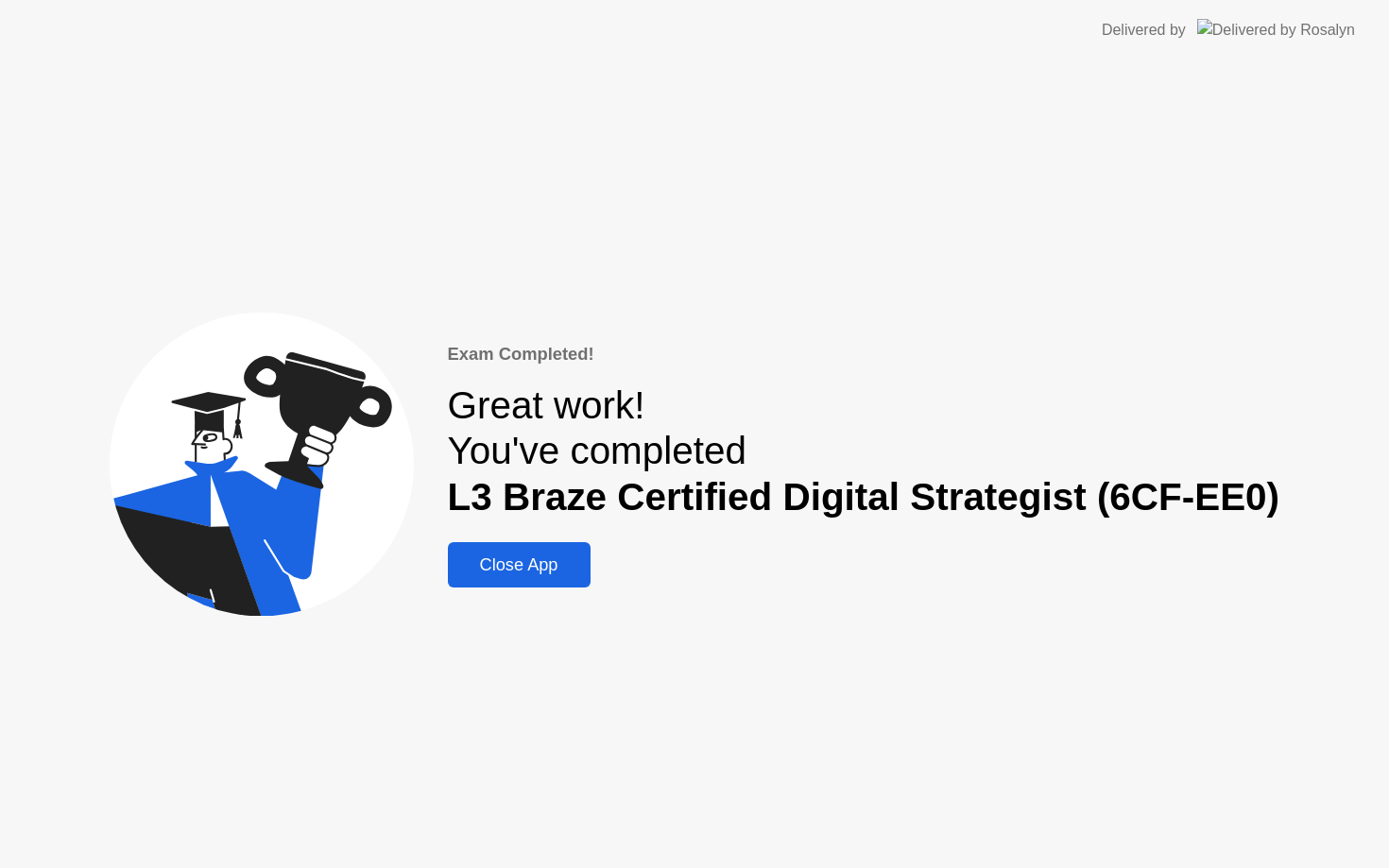
click at [563, 571] on div "Close App" at bounding box center [519, 565] width 131 height 20
